Goal: Find specific page/section: Find specific page/section

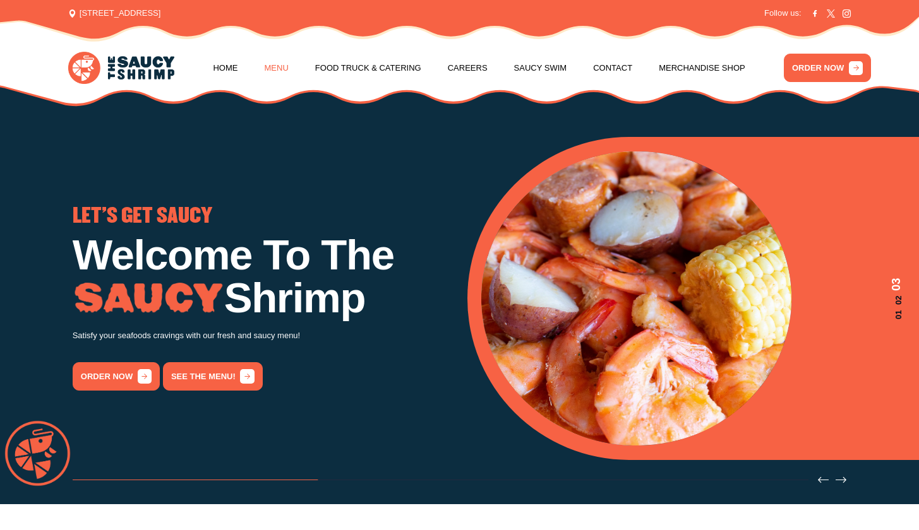
click at [283, 61] on link "Menu" at bounding box center [277, 68] width 24 height 48
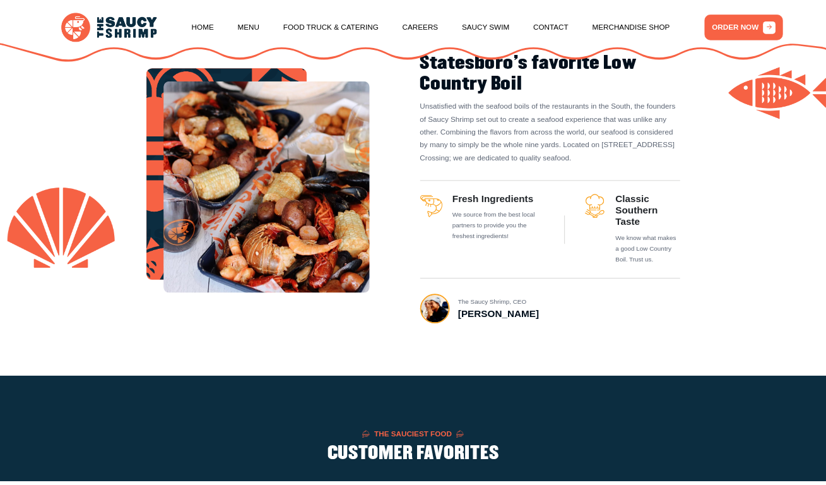
scroll to position [523, 0]
